Goal: Task Accomplishment & Management: Complete application form

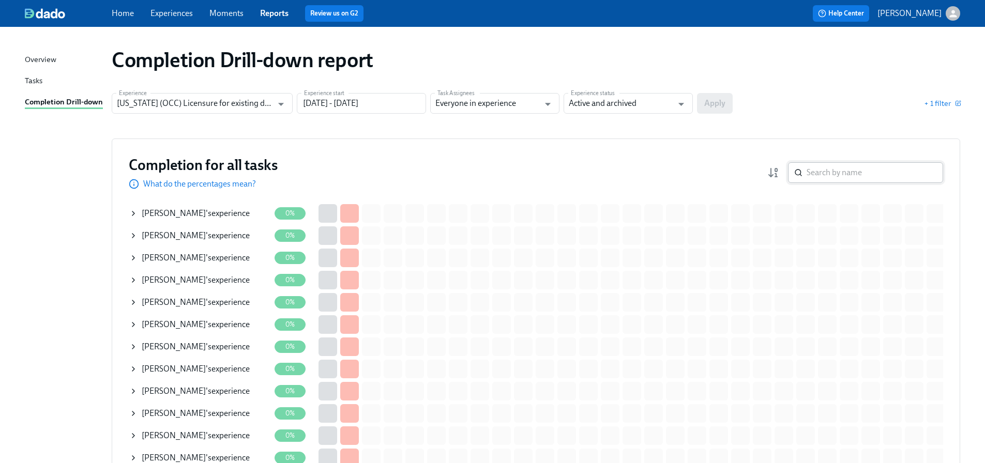
click at [848, 173] on input "search" at bounding box center [875, 172] width 137 height 21
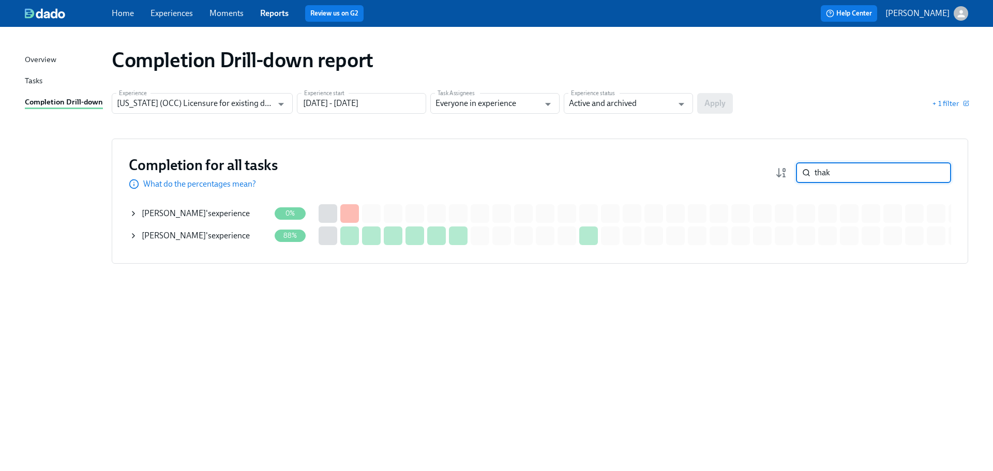
type input "thak"
click at [200, 235] on span "KARAN THAKKAR" at bounding box center [174, 236] width 64 height 10
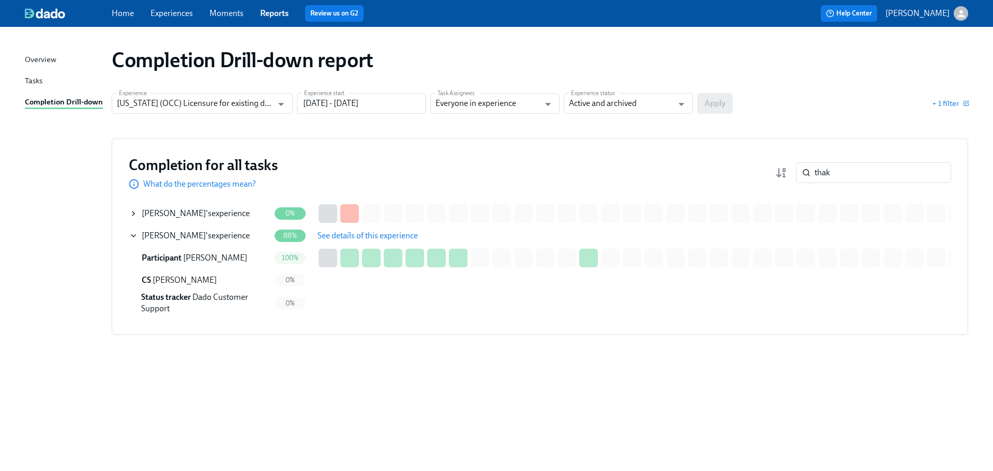
click at [331, 240] on span "See details of this experience" at bounding box center [368, 236] width 100 height 10
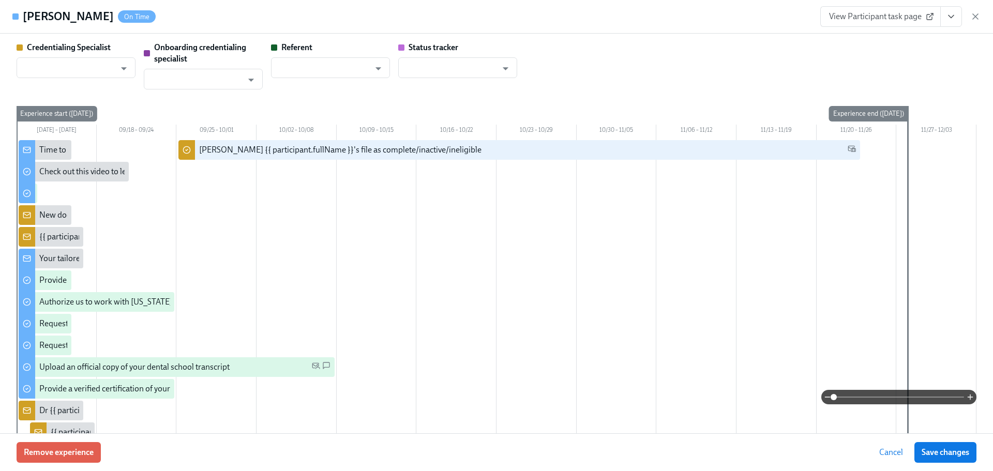
type input "Shavona Mayers Dixon"
type input "Denise DeGaramo Carver"
type input "Dado Customer Support"
click at [911, 20] on span "View Participant task page" at bounding box center [880, 16] width 103 height 10
click at [978, 18] on icon "button" at bounding box center [975, 16] width 10 height 10
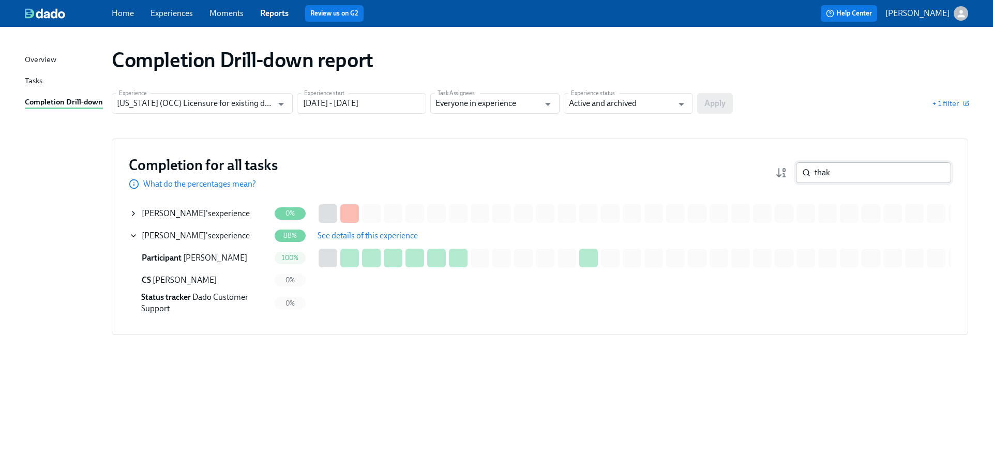
click at [859, 167] on input "thak" at bounding box center [883, 172] width 137 height 21
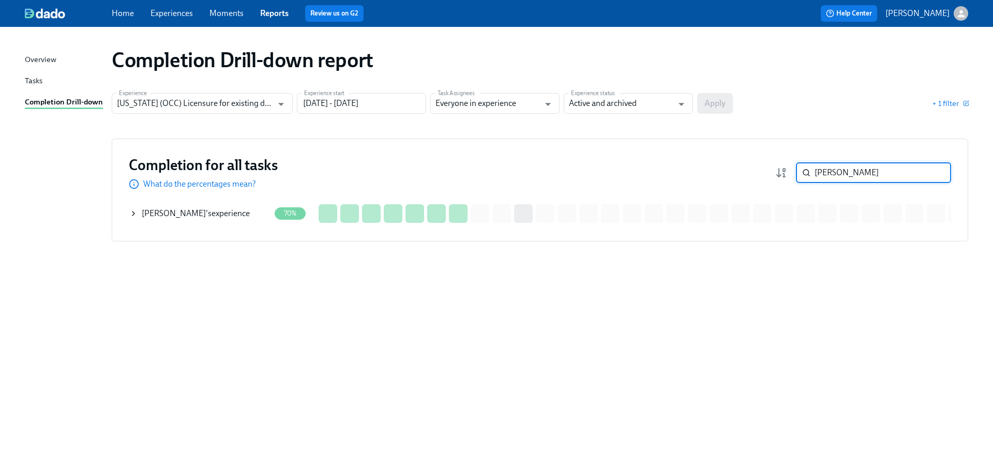
type input "nicole pere"
click at [222, 217] on div "Nicole Perez 's experience" at bounding box center [196, 213] width 108 height 11
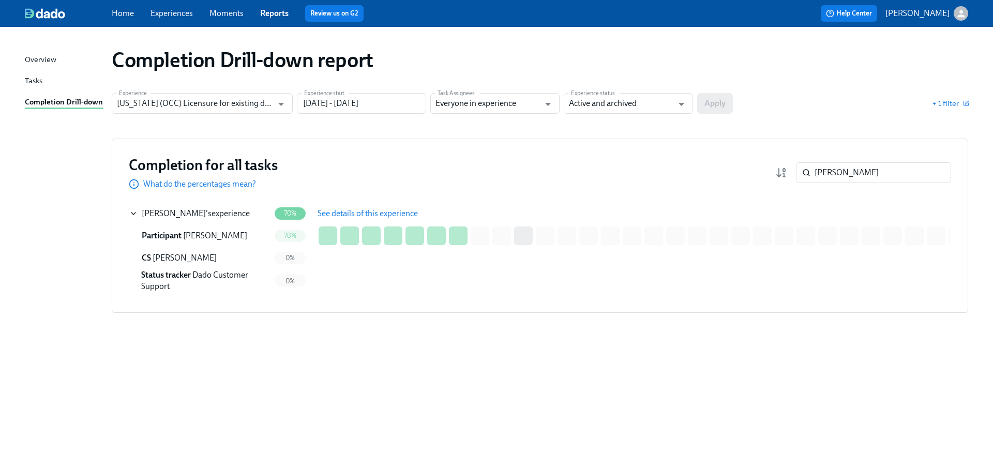
click at [362, 216] on span "See details of this experience" at bounding box center [368, 213] width 100 height 10
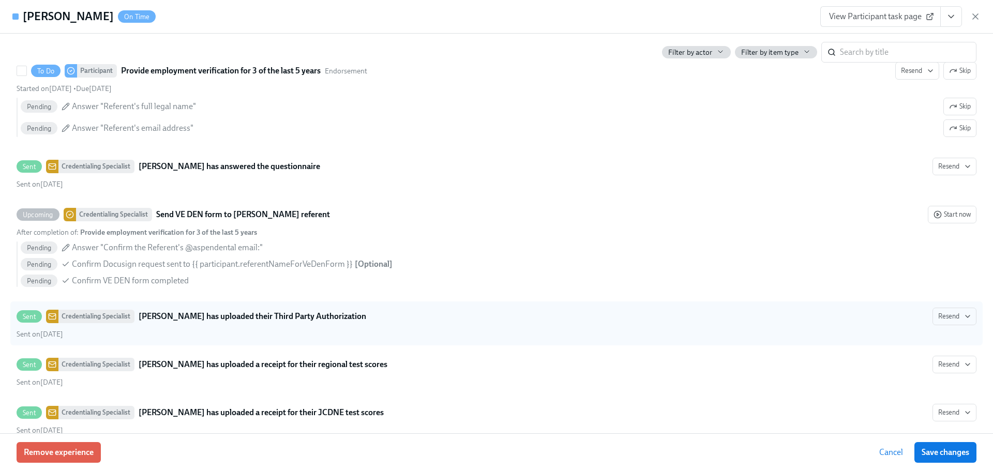
scroll to position [2328, 0]
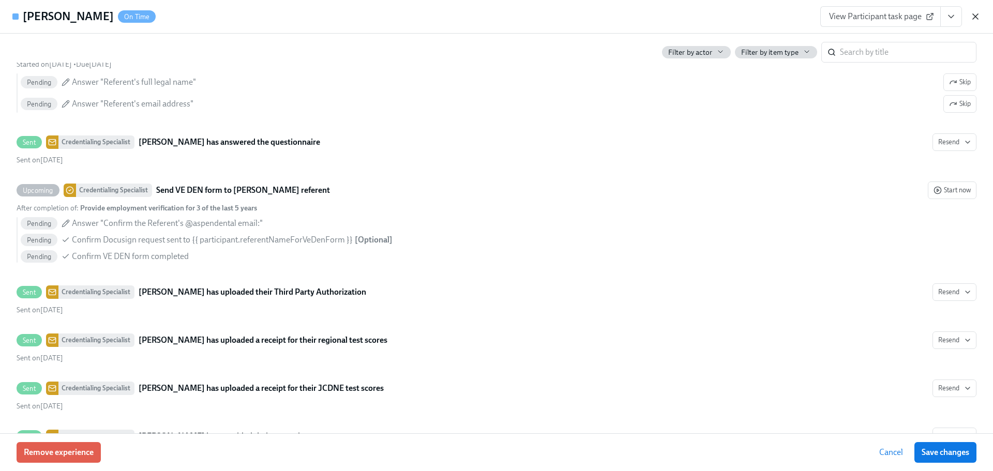
click at [978, 18] on icon "button" at bounding box center [975, 16] width 10 height 10
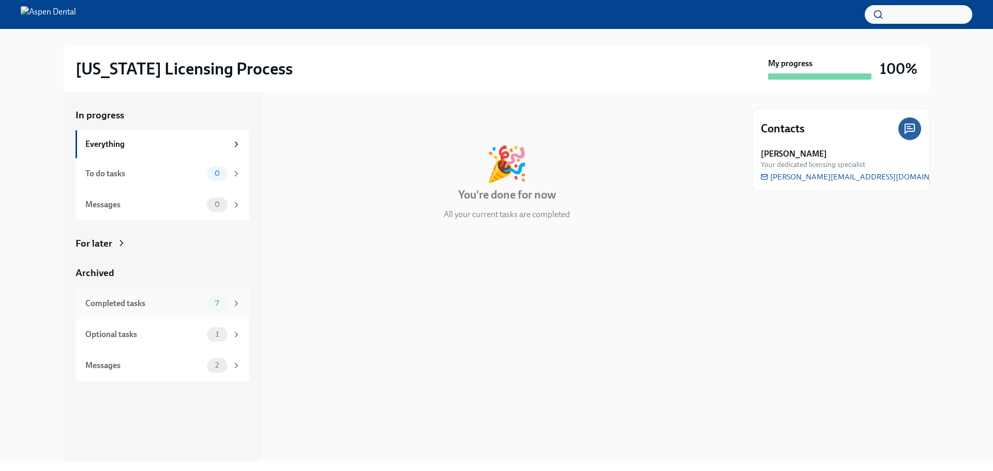
drag, startPoint x: 148, startPoint y: 310, endPoint x: 138, endPoint y: 307, distance: 11.3
click at [138, 307] on div "Completed tasks" at bounding box center [143, 303] width 117 height 11
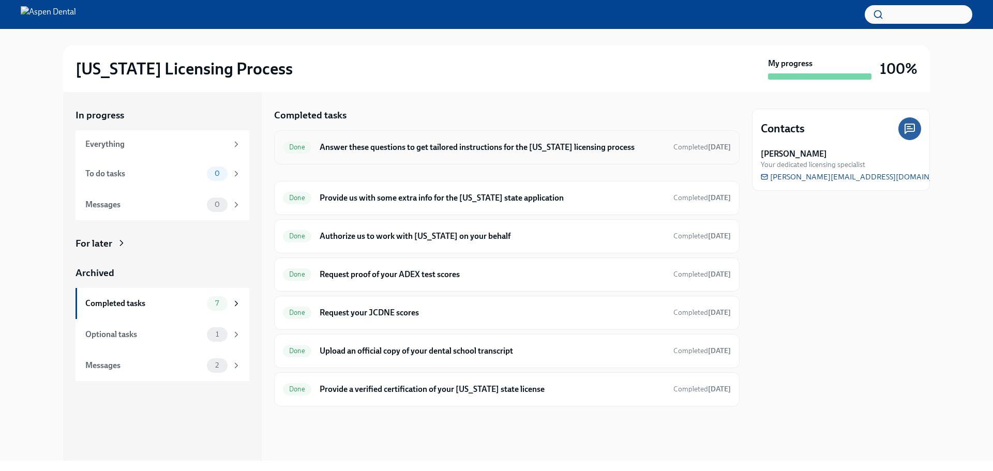
click at [376, 158] on div "Done Answer these questions to get tailored instructions for the Illinois licen…" at bounding box center [507, 147] width 466 height 34
click at [377, 149] on h6 "Answer these questions to get tailored instructions for the Illinois licensing …" at bounding box center [493, 147] width 346 height 11
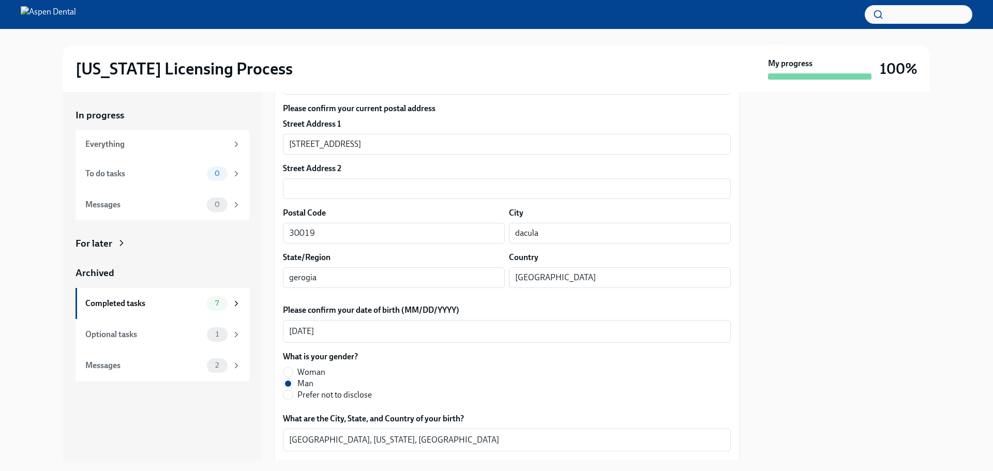
scroll to position [155, 0]
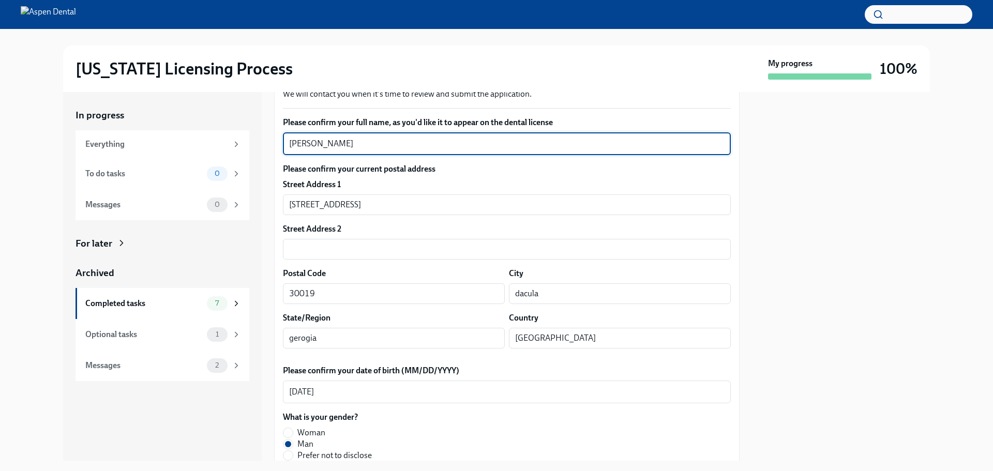
drag, startPoint x: 334, startPoint y: 144, endPoint x: 268, endPoint y: 144, distance: 66.2
click at [268, 144] on div "In progress Everything To do tasks 0 Messages 0 For later Archived Completed ta…" at bounding box center [496, 276] width 867 height 369
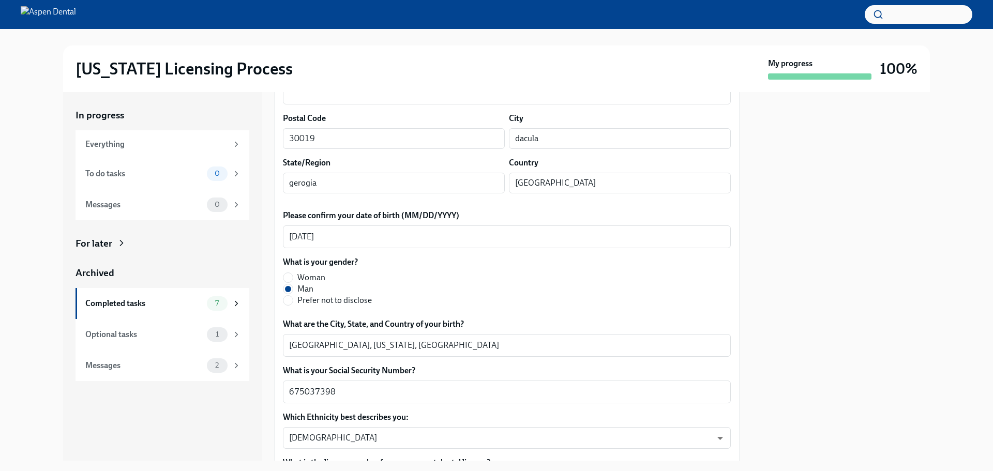
scroll to position [207, 0]
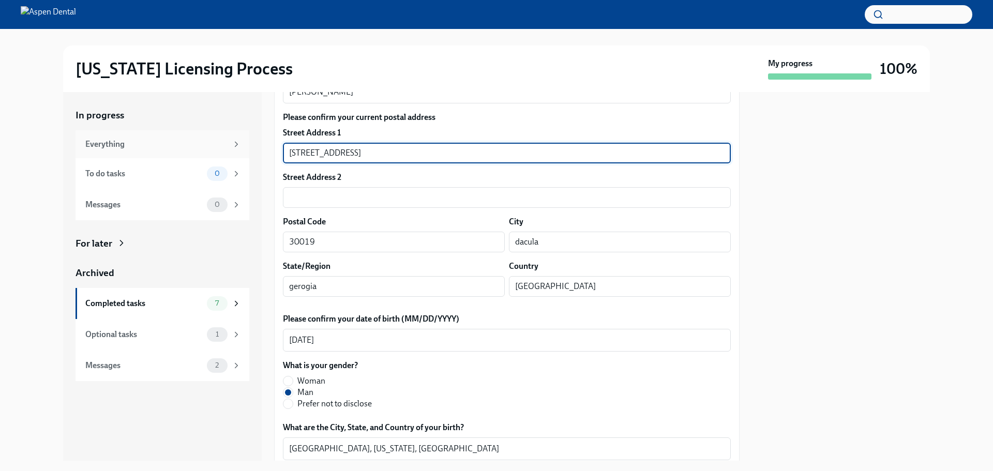
drag, startPoint x: 369, startPoint y: 150, endPoint x: 238, endPoint y: 153, distance: 130.4
click at [224, 152] on div "In progress Everything To do tasks 0 Messages 0 For later Archived Completed ta…" at bounding box center [496, 276] width 867 height 369
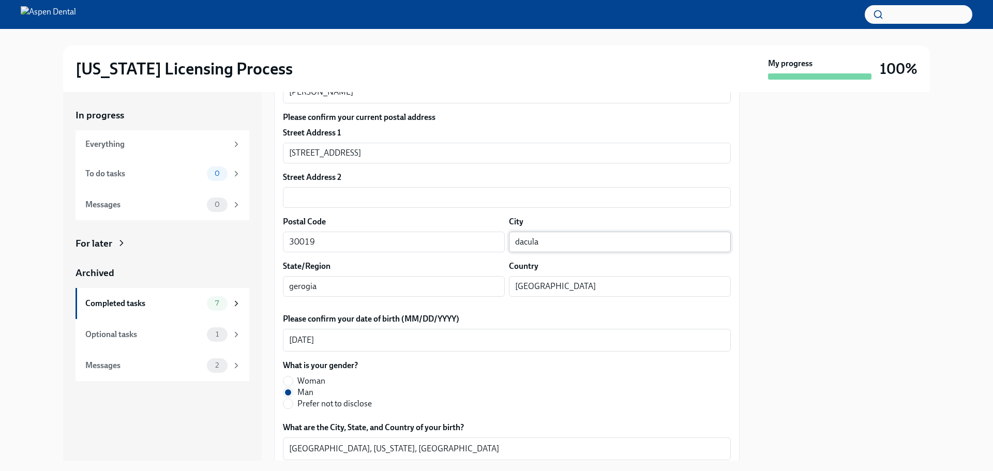
click at [512, 242] on input "dacula" at bounding box center [620, 242] width 222 height 21
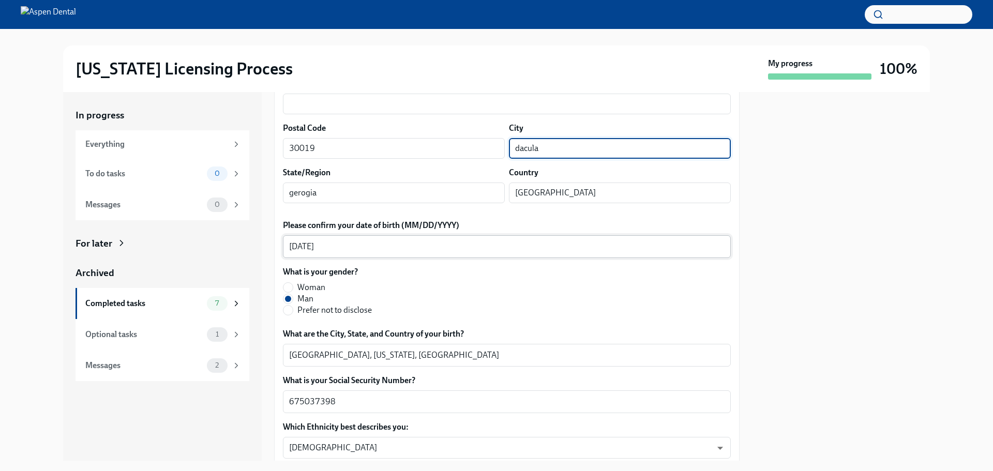
scroll to position [414, 0]
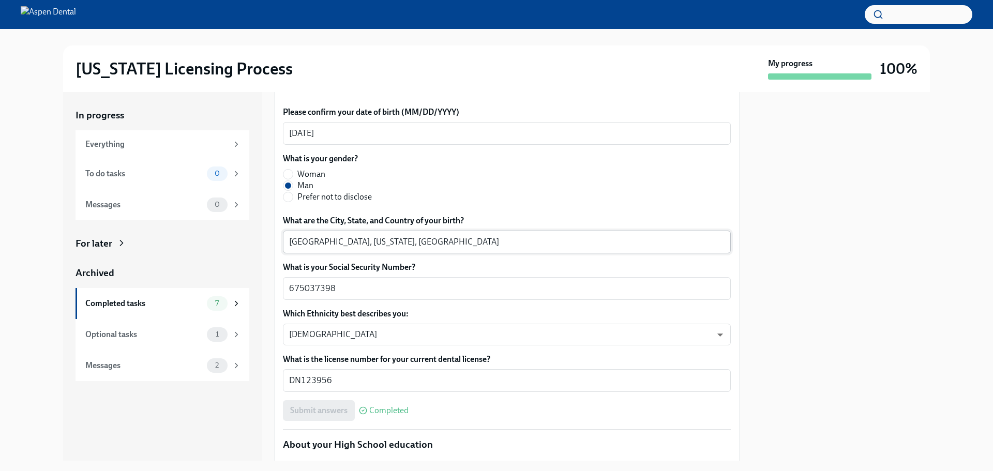
click at [296, 241] on textarea "[GEOGRAPHIC_DATA], [US_STATE], [GEOGRAPHIC_DATA]" at bounding box center [507, 242] width 436 height 12
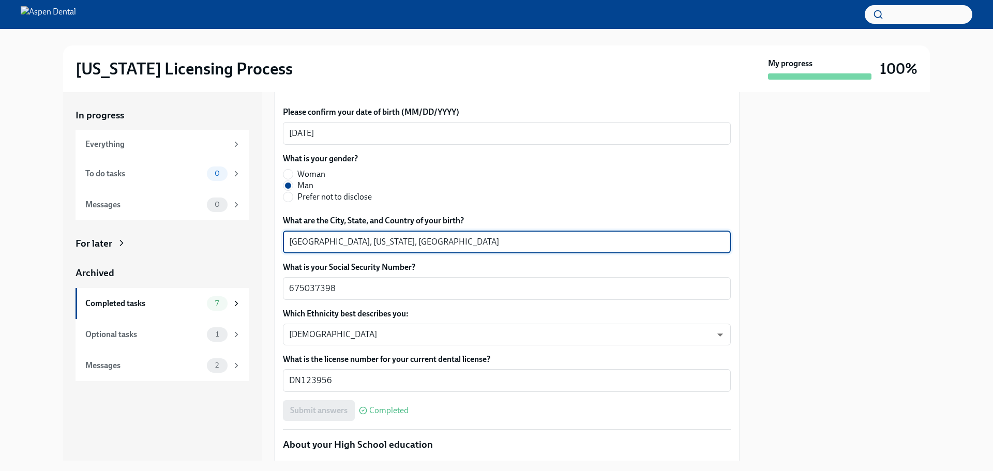
click at [296, 241] on textarea "[GEOGRAPHIC_DATA], [US_STATE], [GEOGRAPHIC_DATA]" at bounding box center [507, 242] width 436 height 12
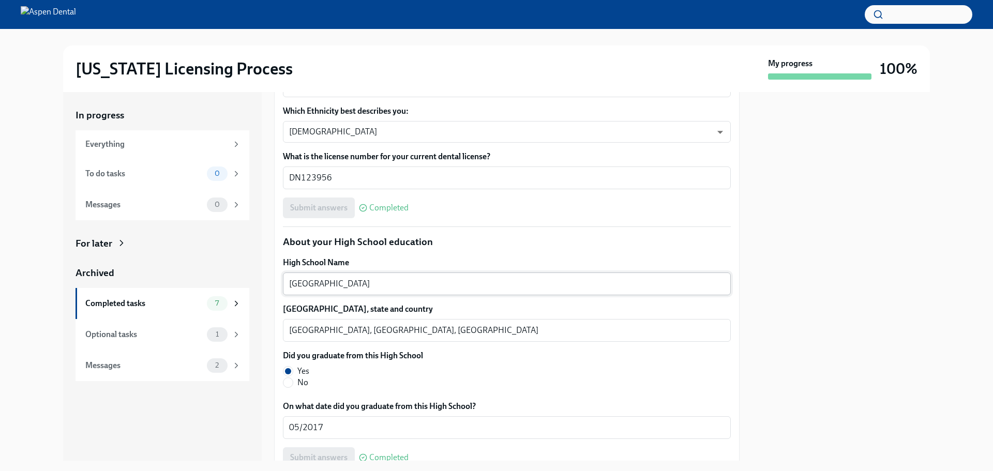
scroll to position [621, 0]
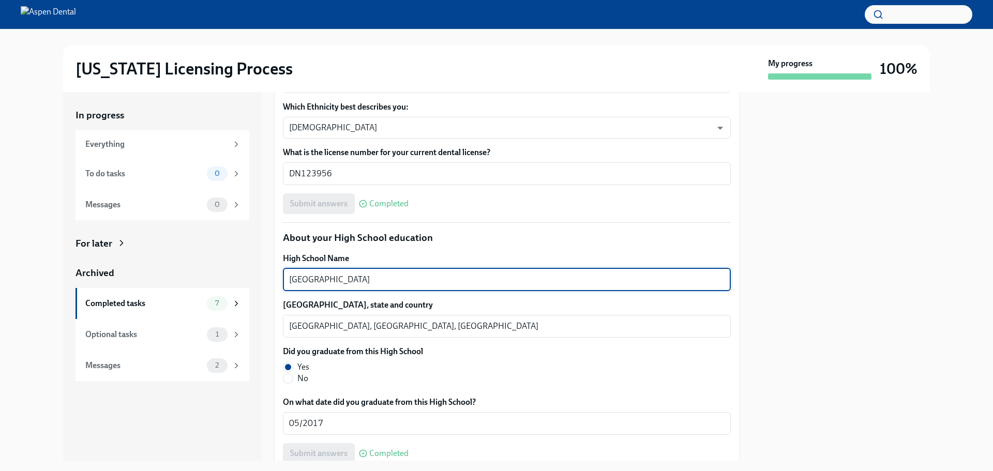
drag, startPoint x: 398, startPoint y: 276, endPoint x: 305, endPoint y: 278, distance: 92.6
click at [252, 278] on div "In progress Everything To do tasks 0 Messages 0 For later Archived Completed ta…" at bounding box center [496, 276] width 867 height 369
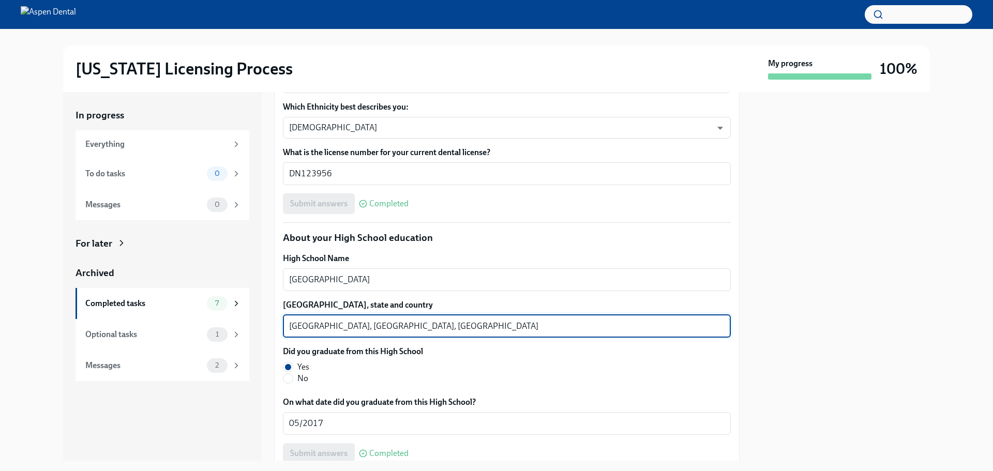
click at [318, 328] on textarea "[GEOGRAPHIC_DATA], [GEOGRAPHIC_DATA], [GEOGRAPHIC_DATA]" at bounding box center [507, 326] width 436 height 12
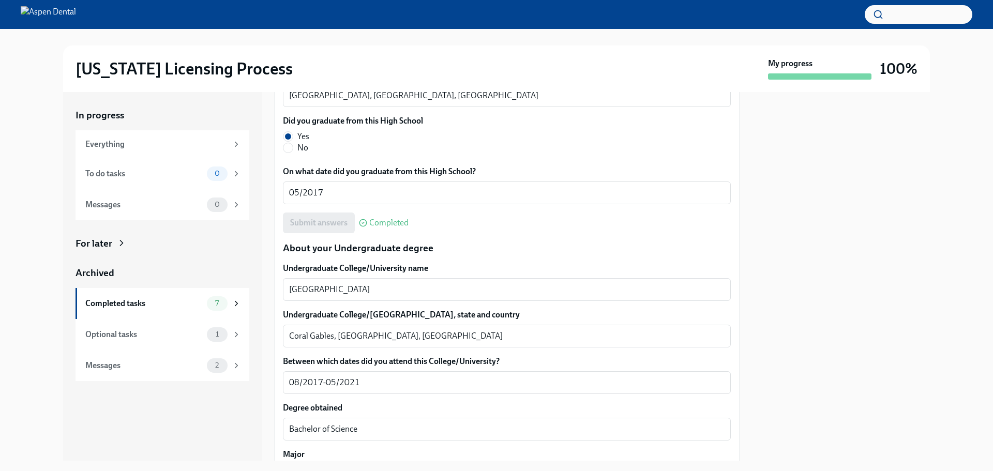
scroll to position [879, 0]
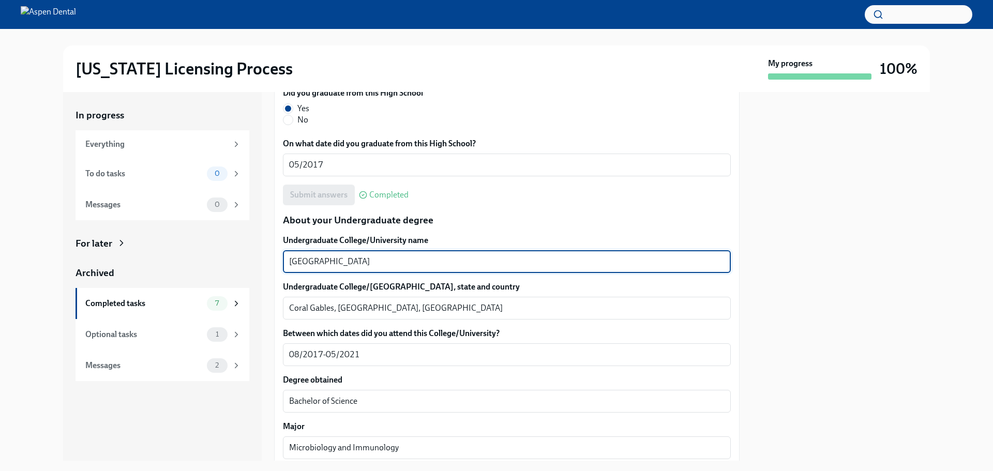
drag, startPoint x: 358, startPoint y: 259, endPoint x: 267, endPoint y: 253, distance: 91.3
click at [258, 253] on div "In progress Everything To do tasks 0 Messages 0 For later Archived Completed ta…" at bounding box center [496, 276] width 867 height 369
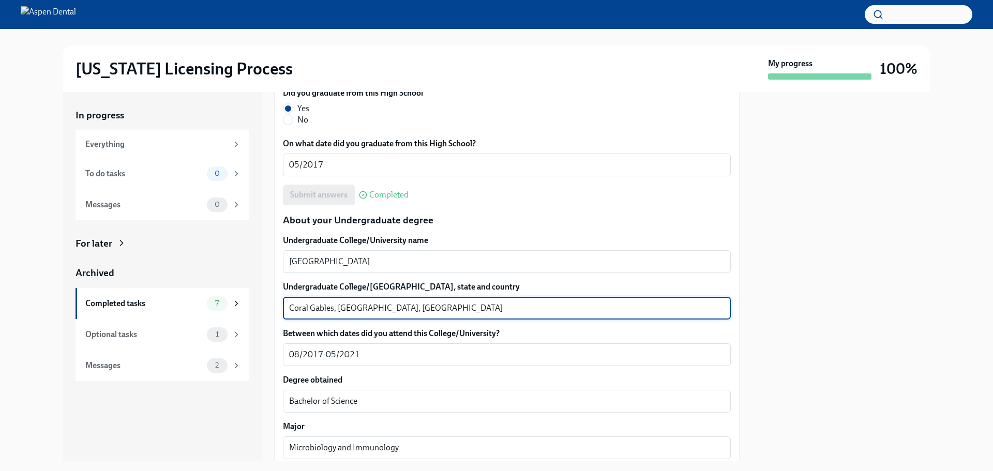
drag, startPoint x: 333, startPoint y: 307, endPoint x: 279, endPoint y: 302, distance: 54.0
click at [279, 302] on div "We will fill out the [US_STATE] State Application Form on your behalf – we'll j…" at bounding box center [507, 457] width 466 height 2227
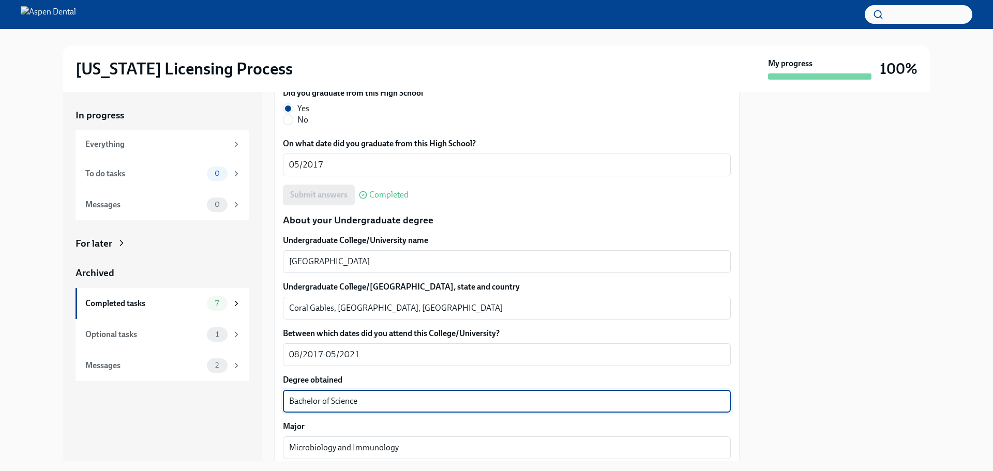
drag, startPoint x: 357, startPoint y: 405, endPoint x: 283, endPoint y: 396, distance: 74.5
click at [282, 396] on div "We will fill out the [US_STATE] State Application Form on your behalf – we'll j…" at bounding box center [507, 457] width 466 height 2227
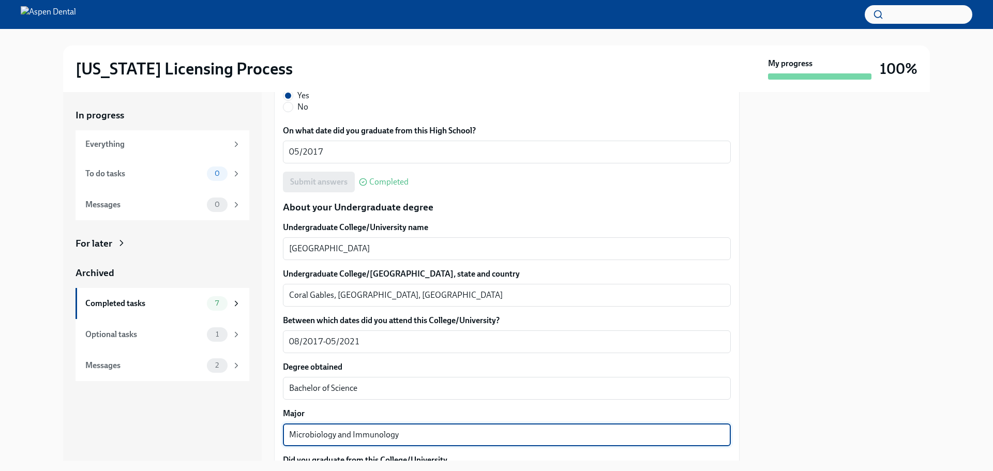
drag, startPoint x: 390, startPoint y: 450, endPoint x: 399, endPoint y: 438, distance: 15.1
click at [254, 455] on div "In progress Everything To do tasks 0 Messages 0 For later Archived Completed ta…" at bounding box center [496, 276] width 867 height 369
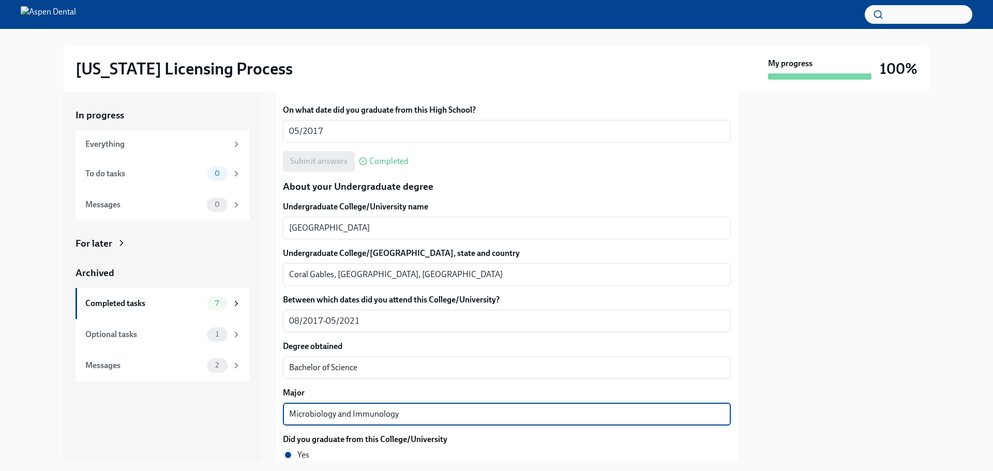
click at [412, 418] on textarea "Microbiology and Immunology" at bounding box center [507, 414] width 436 height 12
click at [405, 417] on textarea "Microbiology and Immunology" at bounding box center [507, 414] width 436 height 12
drag, startPoint x: 397, startPoint y: 416, endPoint x: 274, endPoint y: 418, distance: 123.1
click at [271, 418] on div "In progress Everything To do tasks 0 Messages 0 For later Archived Completed ta…" at bounding box center [496, 276] width 867 height 369
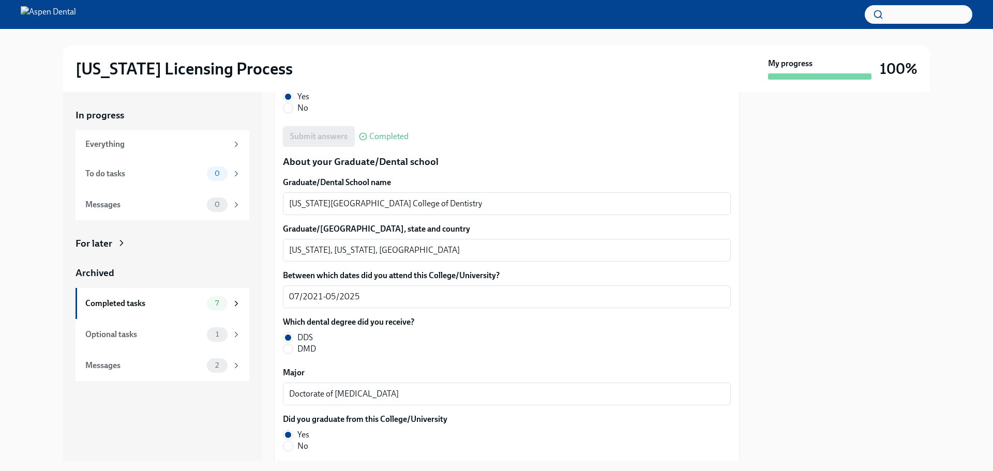
scroll to position [1275, 0]
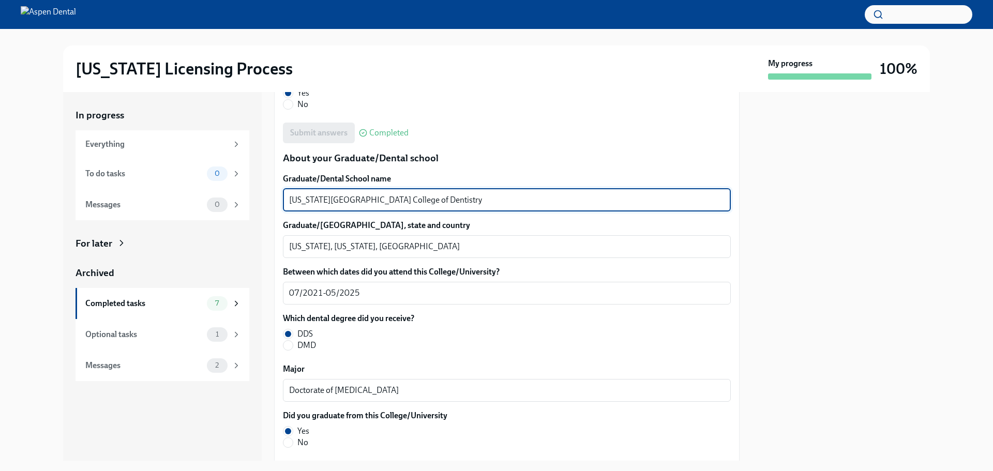
drag, startPoint x: 437, startPoint y: 199, endPoint x: 276, endPoint y: 206, distance: 160.5
click at [276, 206] on div "We will fill out the [US_STATE] State Application Form on your behalf – we'll j…" at bounding box center [507, 61] width 466 height 2227
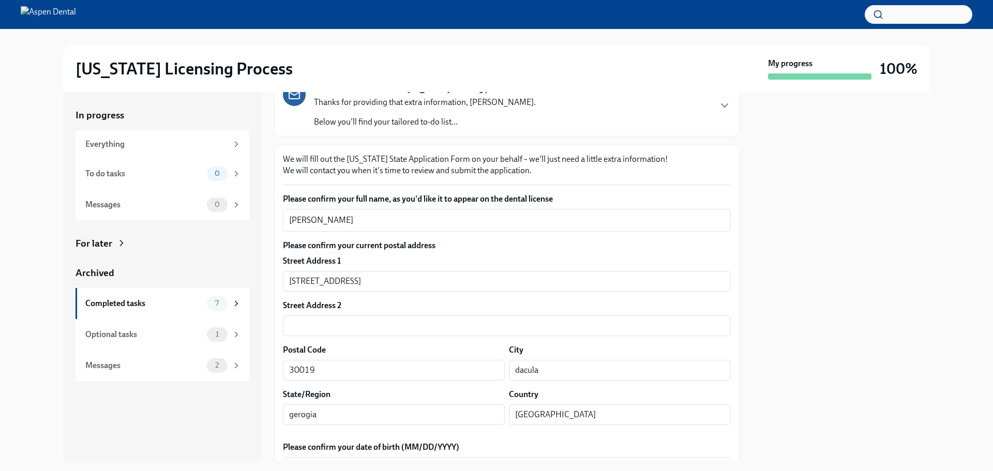
scroll to position [0, 0]
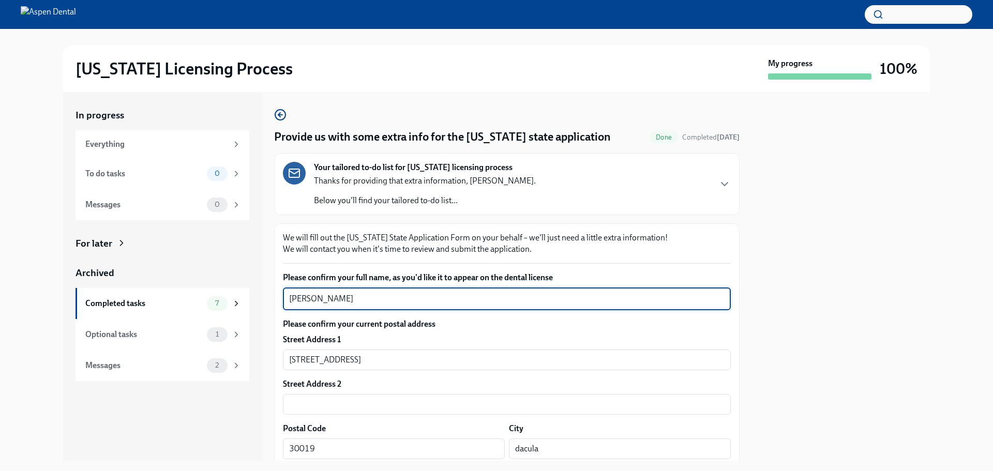
drag, startPoint x: 340, startPoint y: 299, endPoint x: 269, endPoint y: 292, distance: 71.2
click at [263, 294] on div "In progress Everything To do tasks 0 Messages 0 For later Archived Completed ta…" at bounding box center [496, 276] width 867 height 369
